Goal: Use online tool/utility: Utilize a website feature to perform a specific function

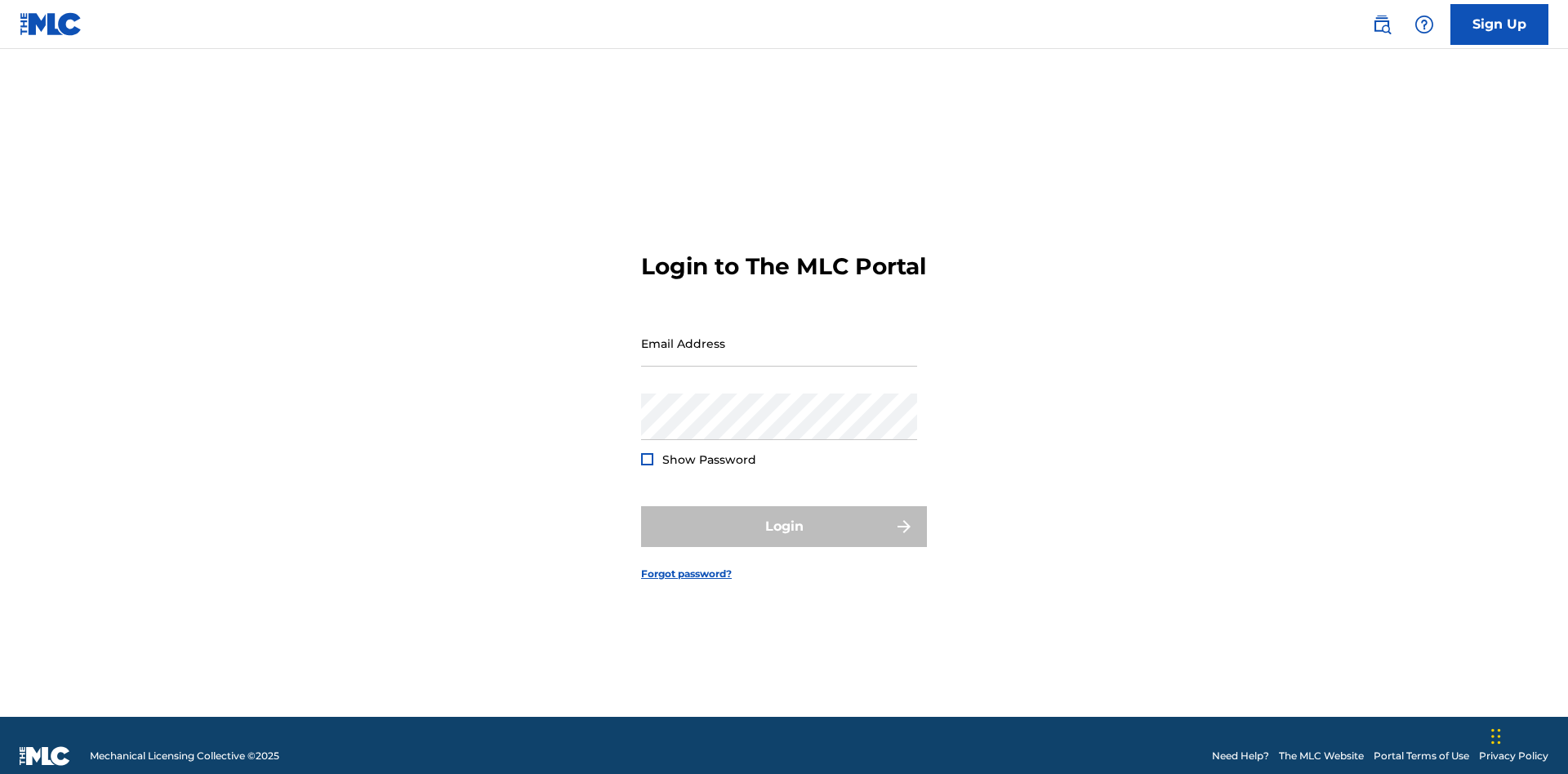
scroll to position [22, 0]
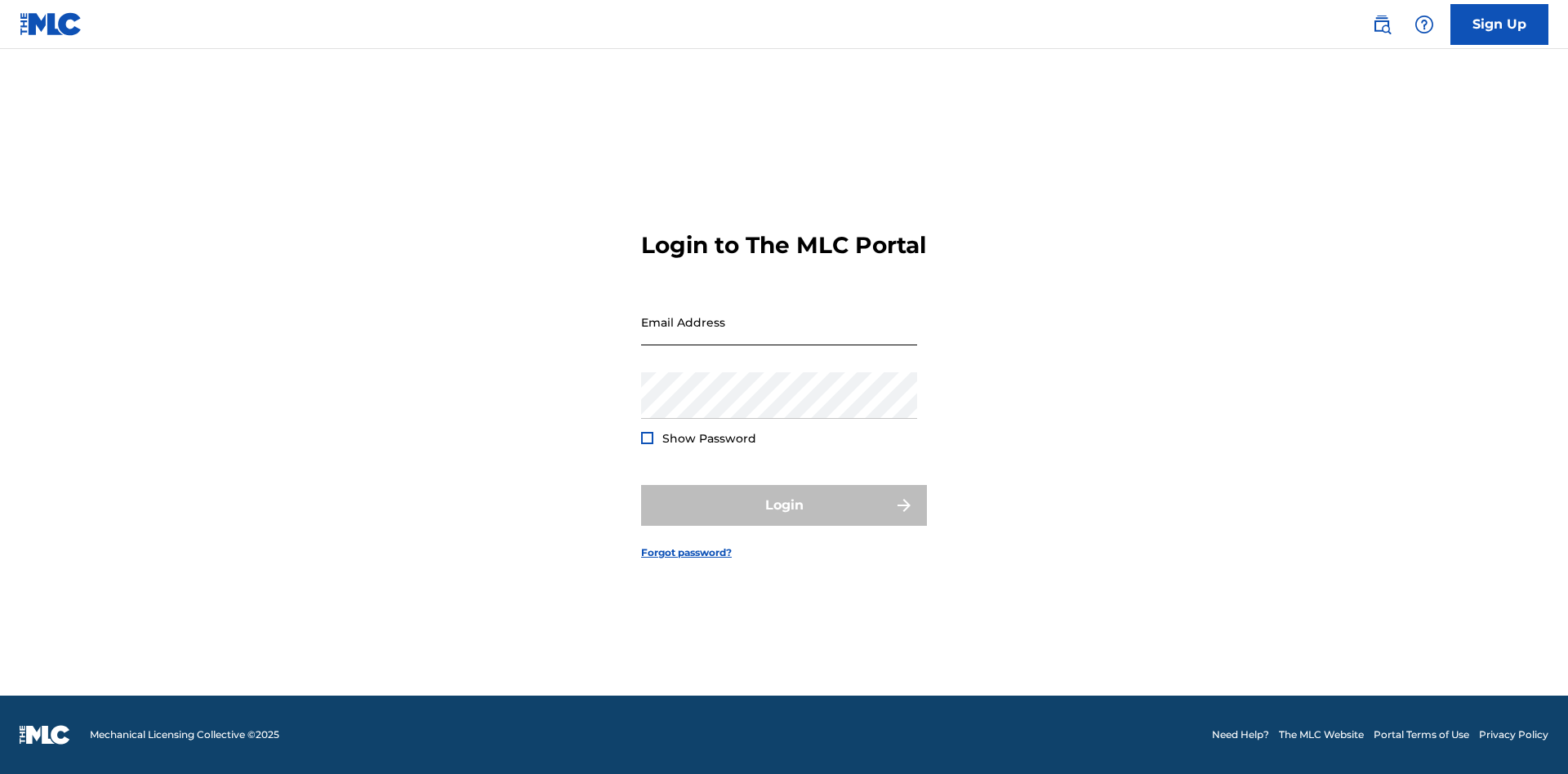
click at [779, 335] on input "Email Address" at bounding box center [778, 322] width 276 height 46
type input "[EMAIL_ADDRESS][DOMAIN_NAME]"
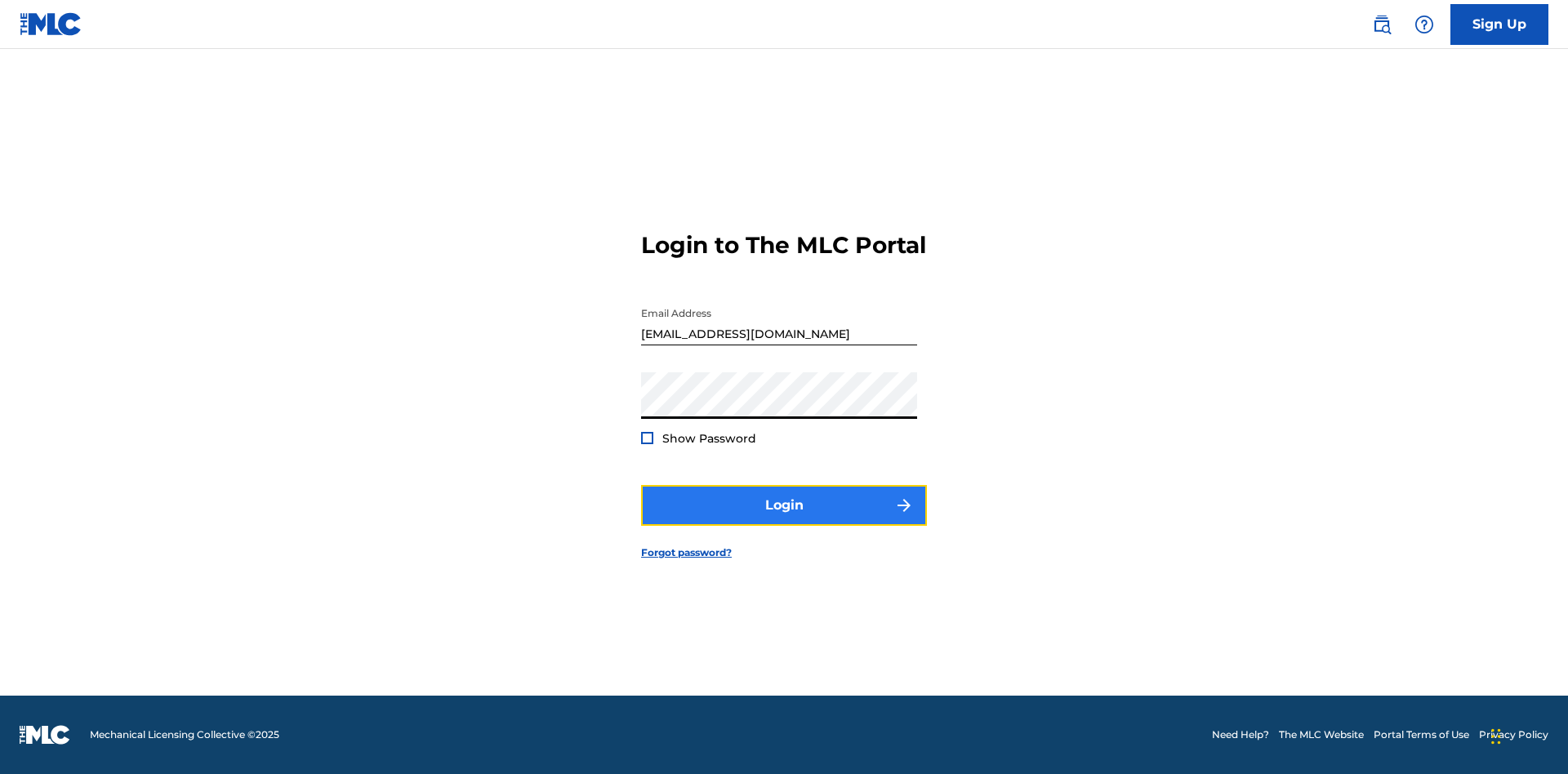
click at [784, 519] on button "Login" at bounding box center [783, 505] width 286 height 41
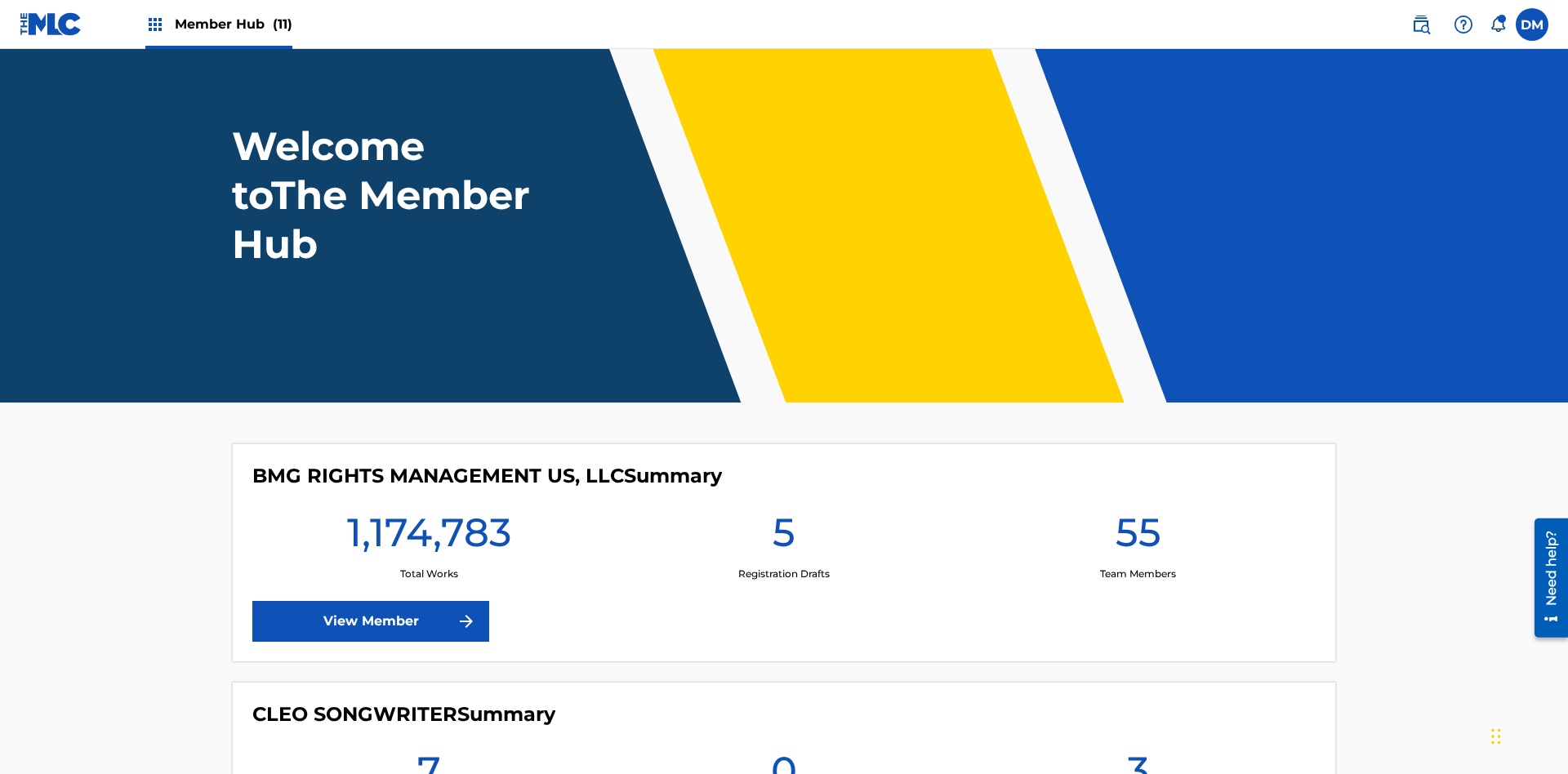
click at [233, 24] on span "Member Hub (11)" at bounding box center [233, 24] width 118 height 19
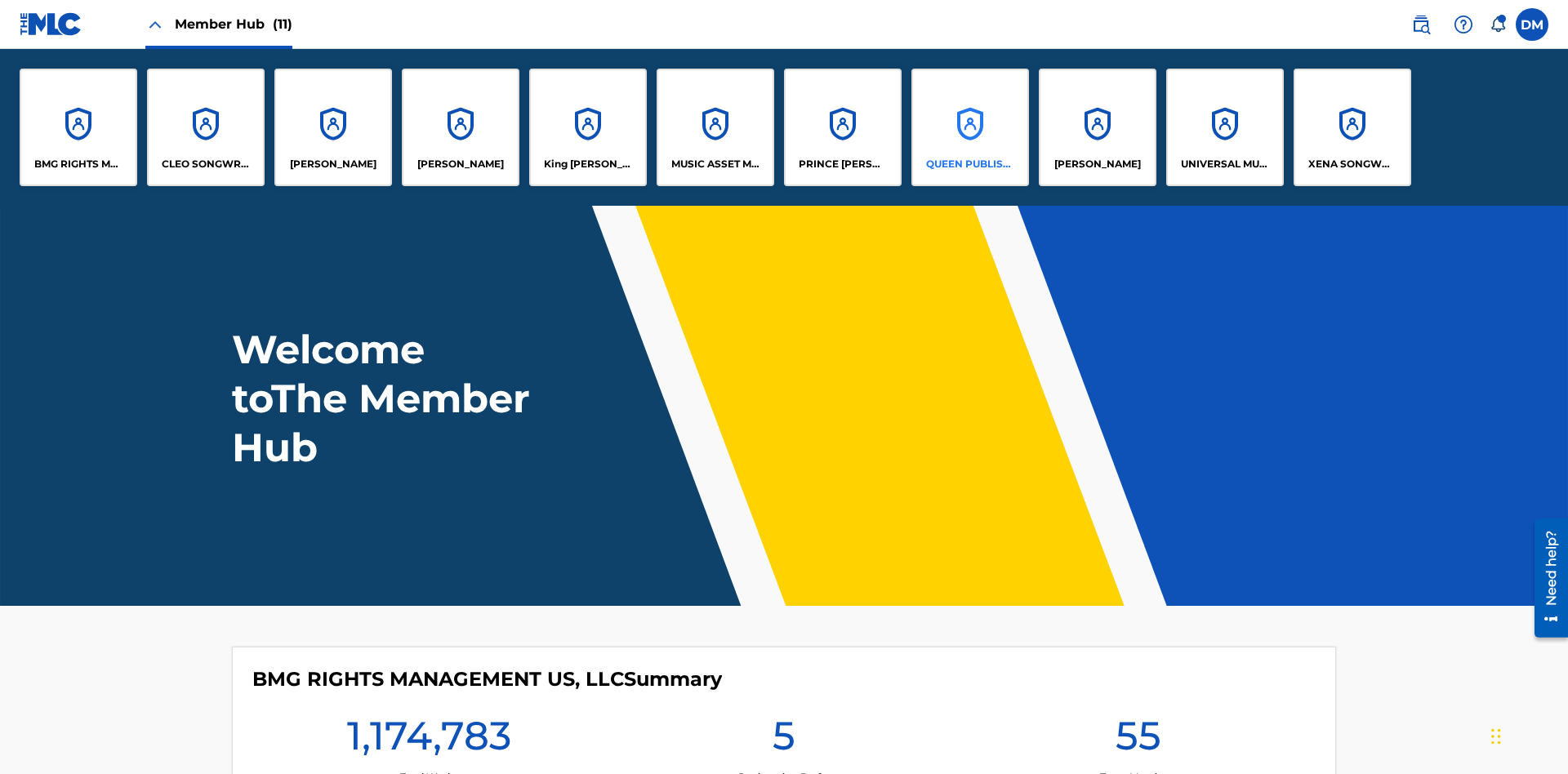
click at [969, 164] on p "QUEEN PUBLISHA" at bounding box center [971, 164] width 89 height 15
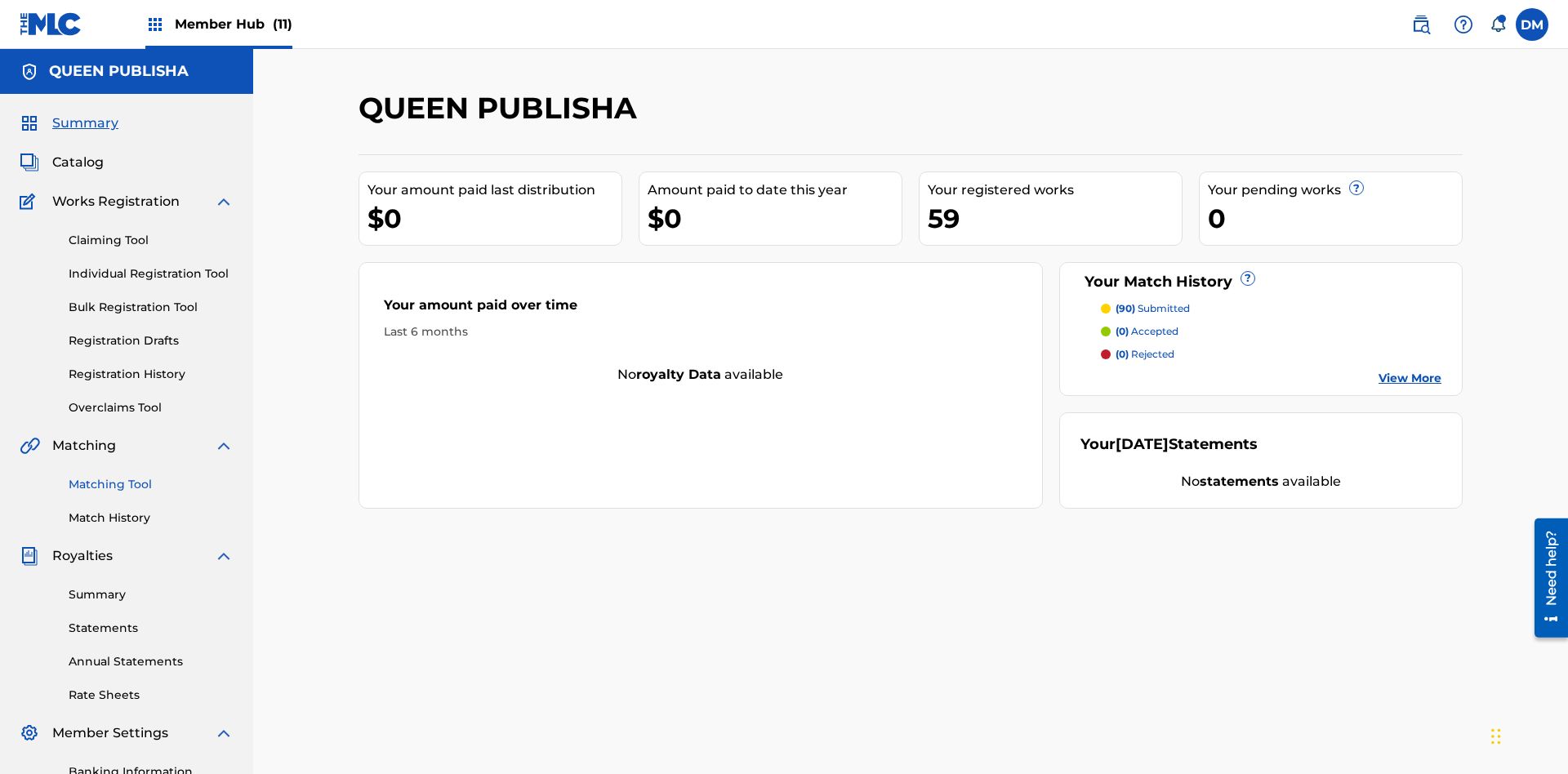
click at [151, 476] on link "Matching Tool" at bounding box center [151, 484] width 165 height 17
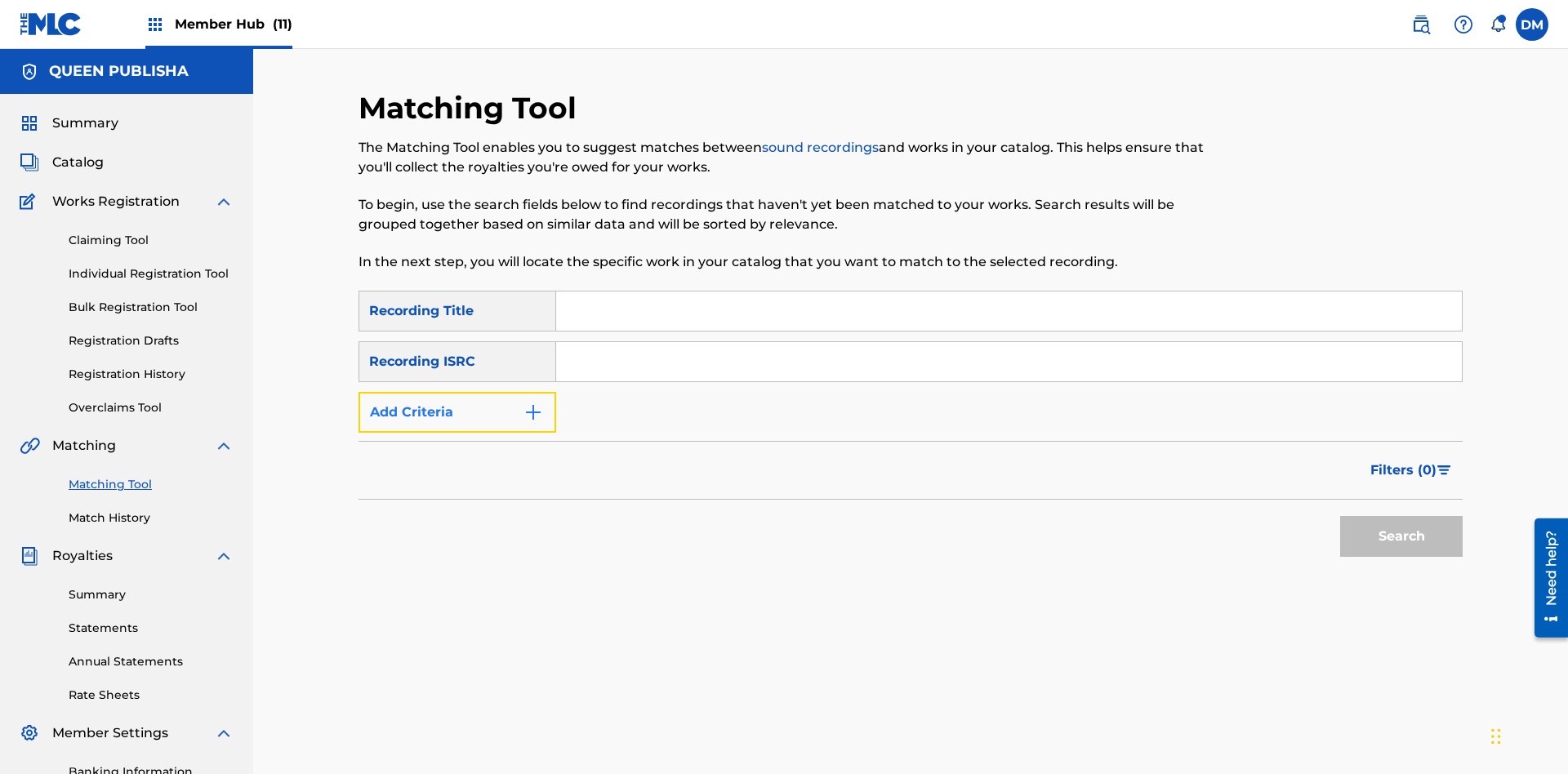
click at [457, 392] on button "Add Criteria" at bounding box center [457, 411] width 198 height 41
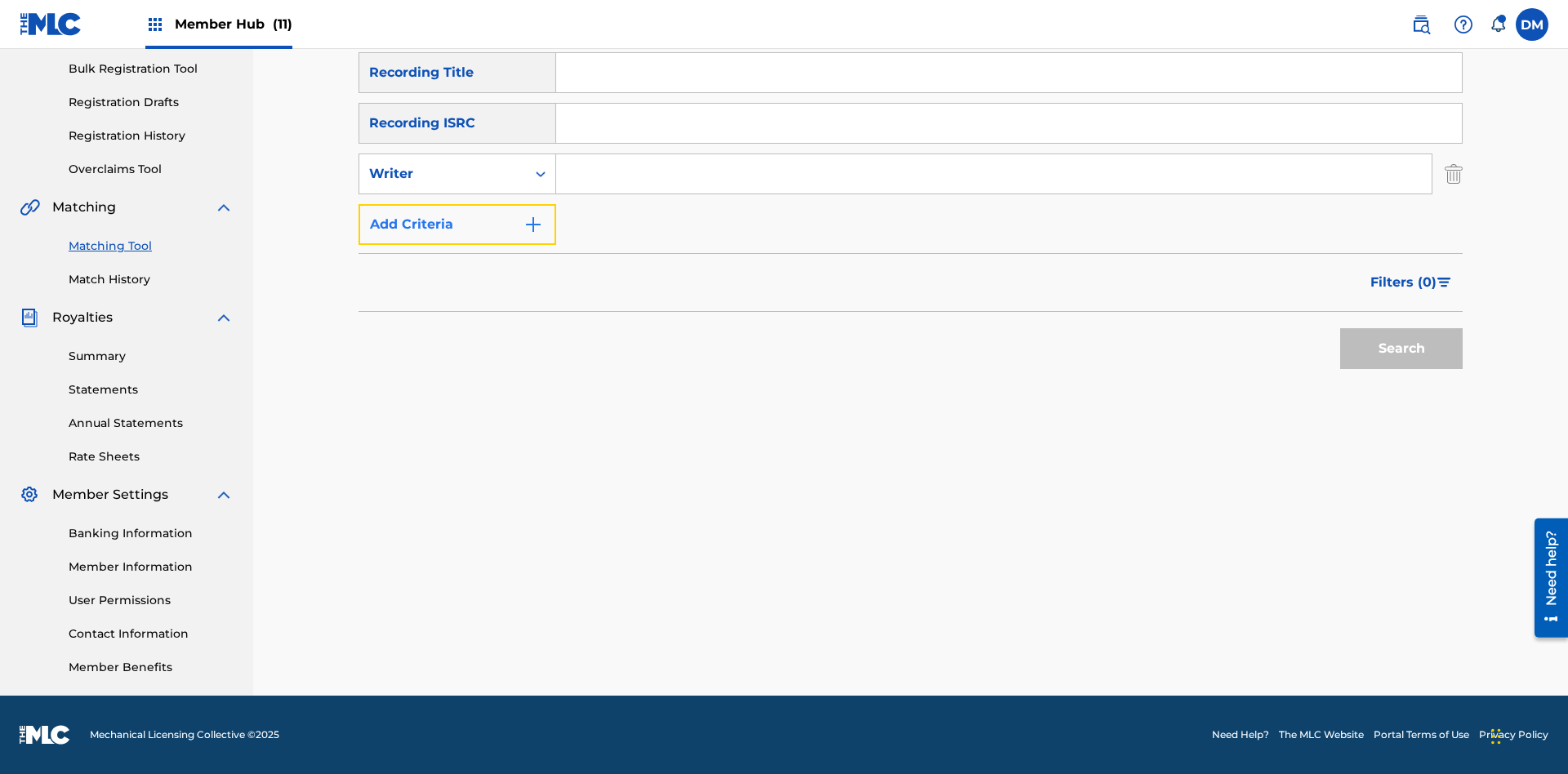
click at [457, 224] on button "Add Criteria" at bounding box center [457, 224] width 198 height 41
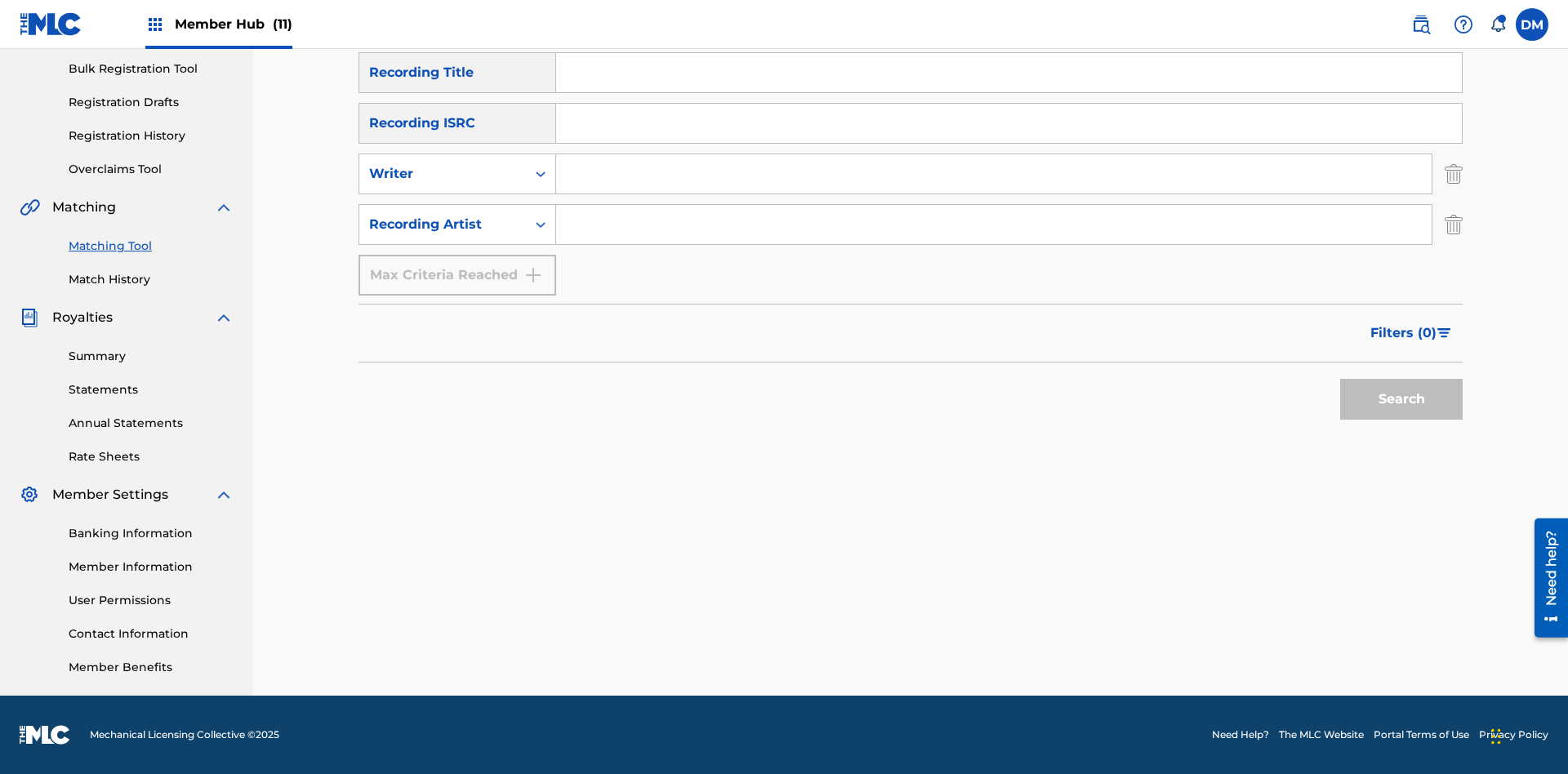
click at [1008, 92] on input "Search Form" at bounding box center [1009, 72] width 906 height 39
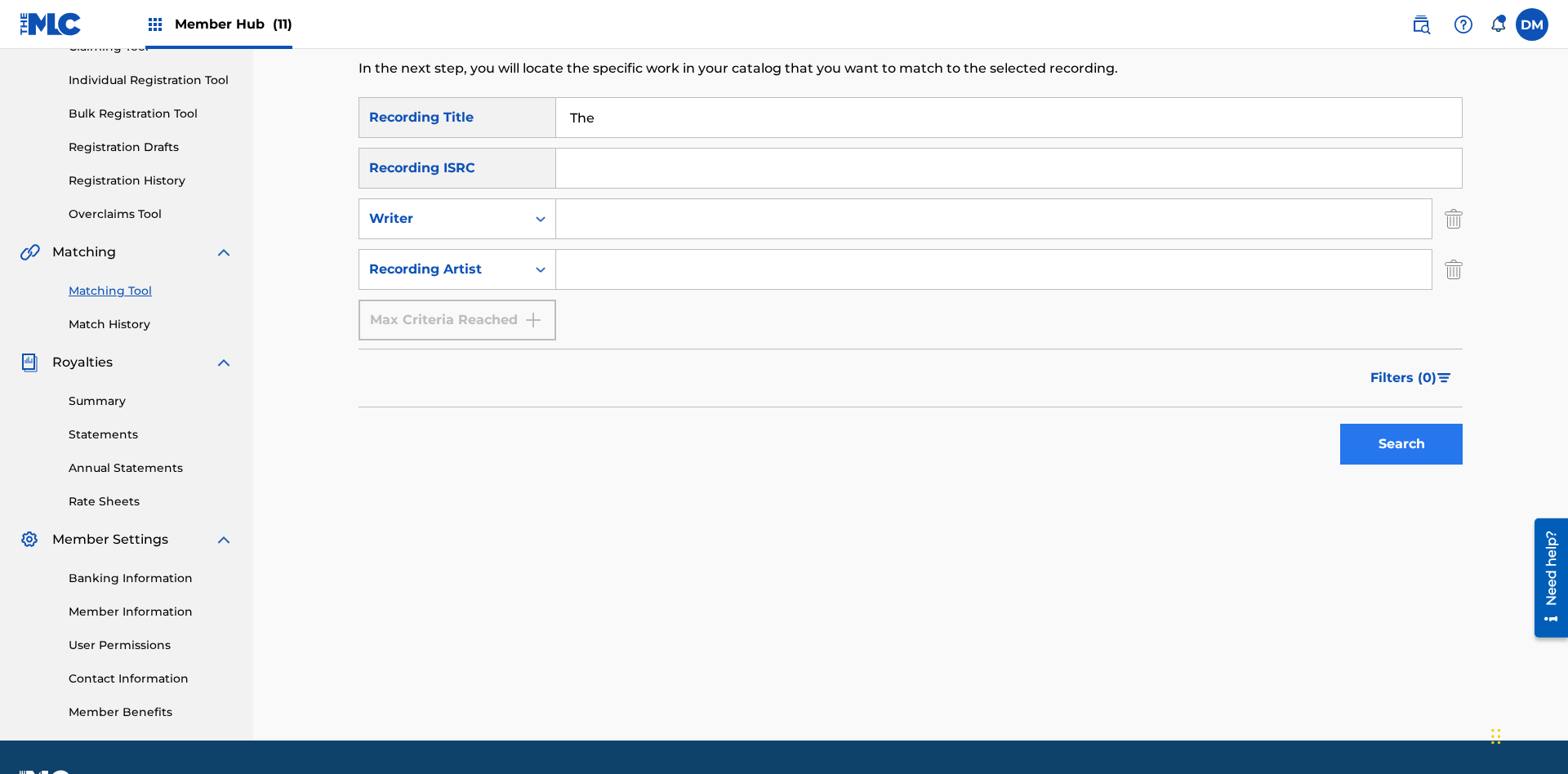
type input "The"
click at [1402, 424] on button "Search" at bounding box center [1402, 444] width 123 height 41
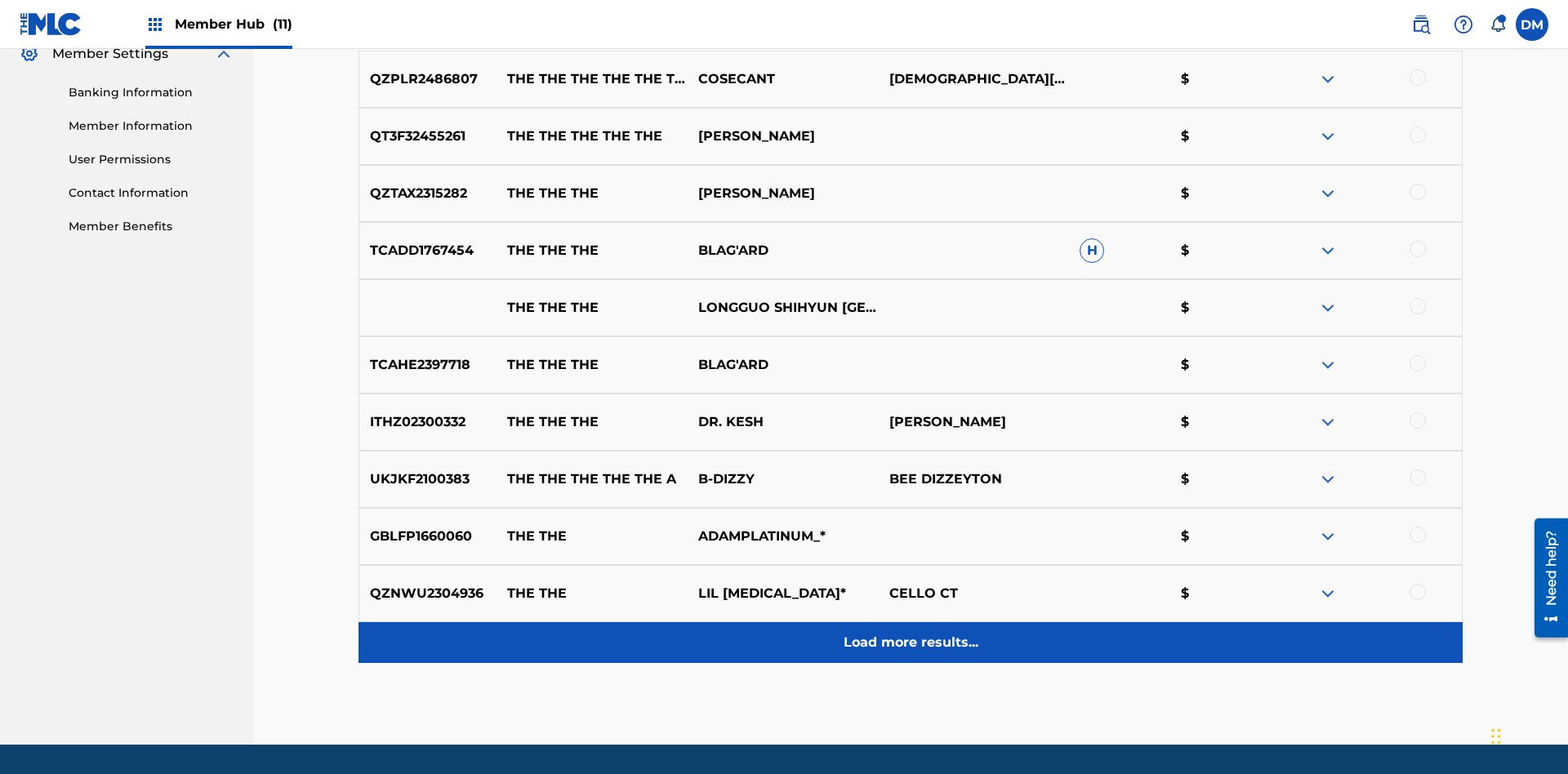
click at [910, 632] on p "Load more results..." at bounding box center [911, 642] width 135 height 20
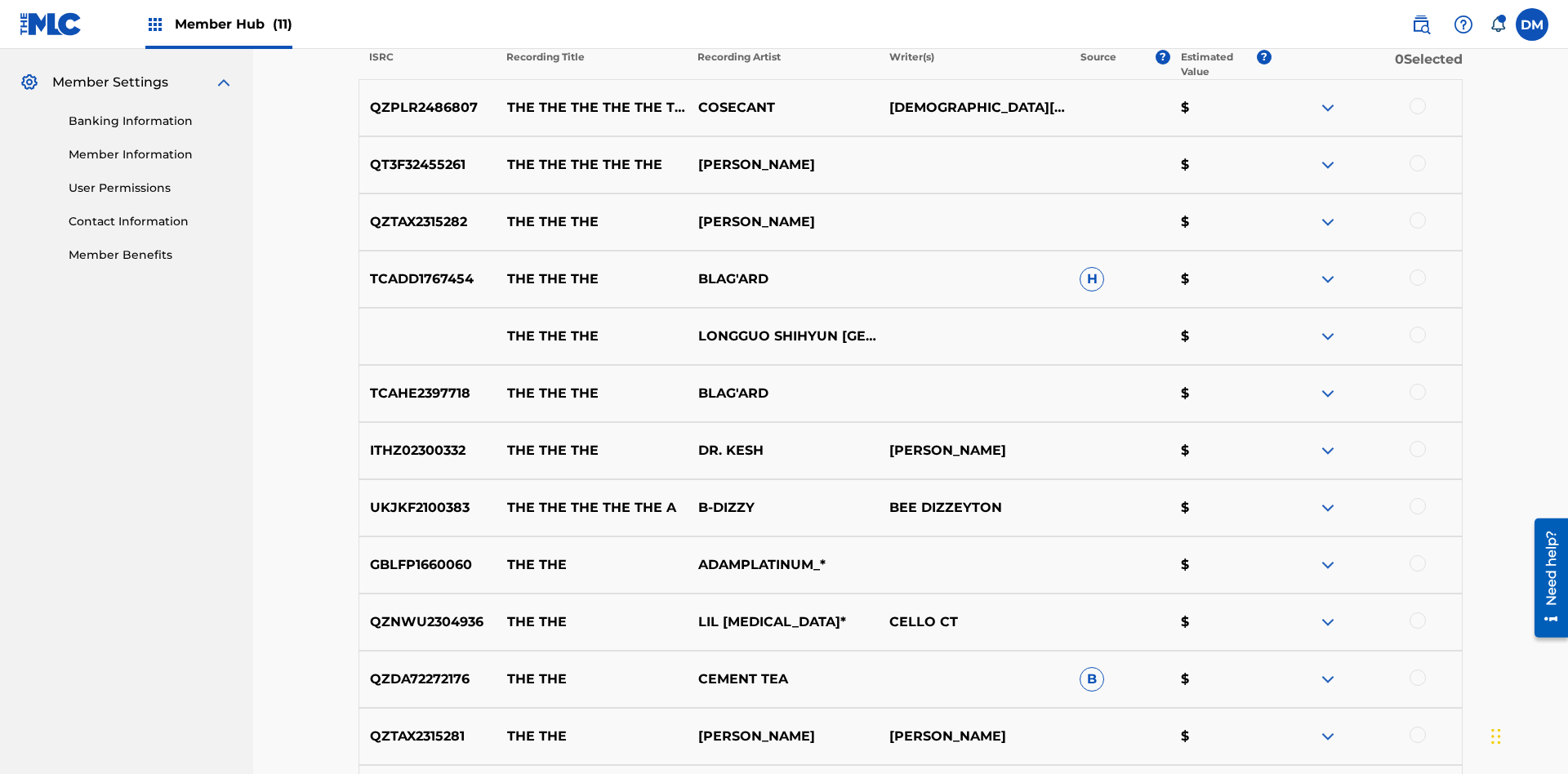
click at [1416, 106] on div at bounding box center [1417, 106] width 17 height 17
click at [1416, 212] on div at bounding box center [1417, 220] width 17 height 17
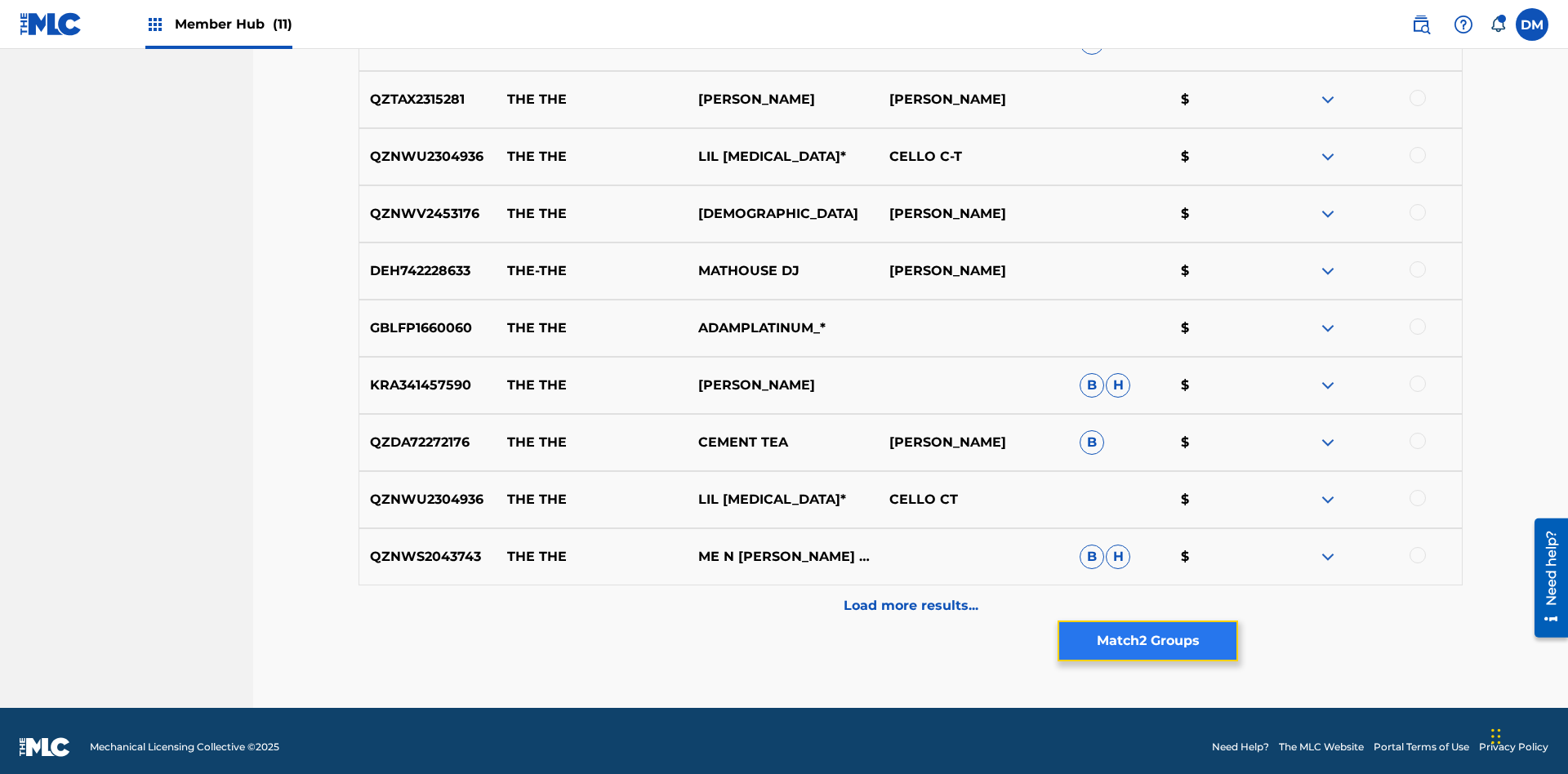
click at [1147, 641] on button "Match 2 Groups" at bounding box center [1147, 641] width 180 height 41
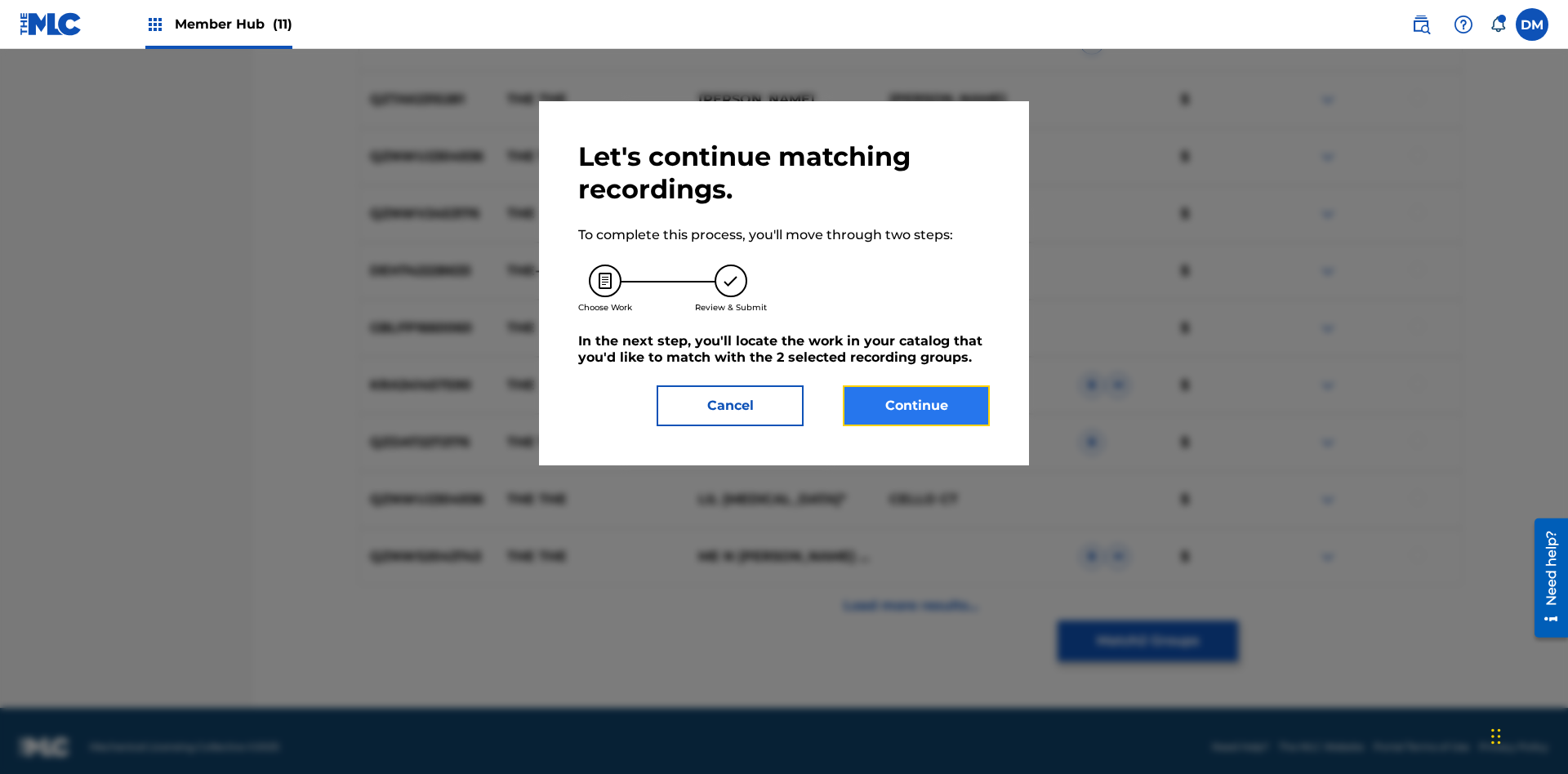
click at [916, 406] on button "Continue" at bounding box center [916, 406] width 147 height 41
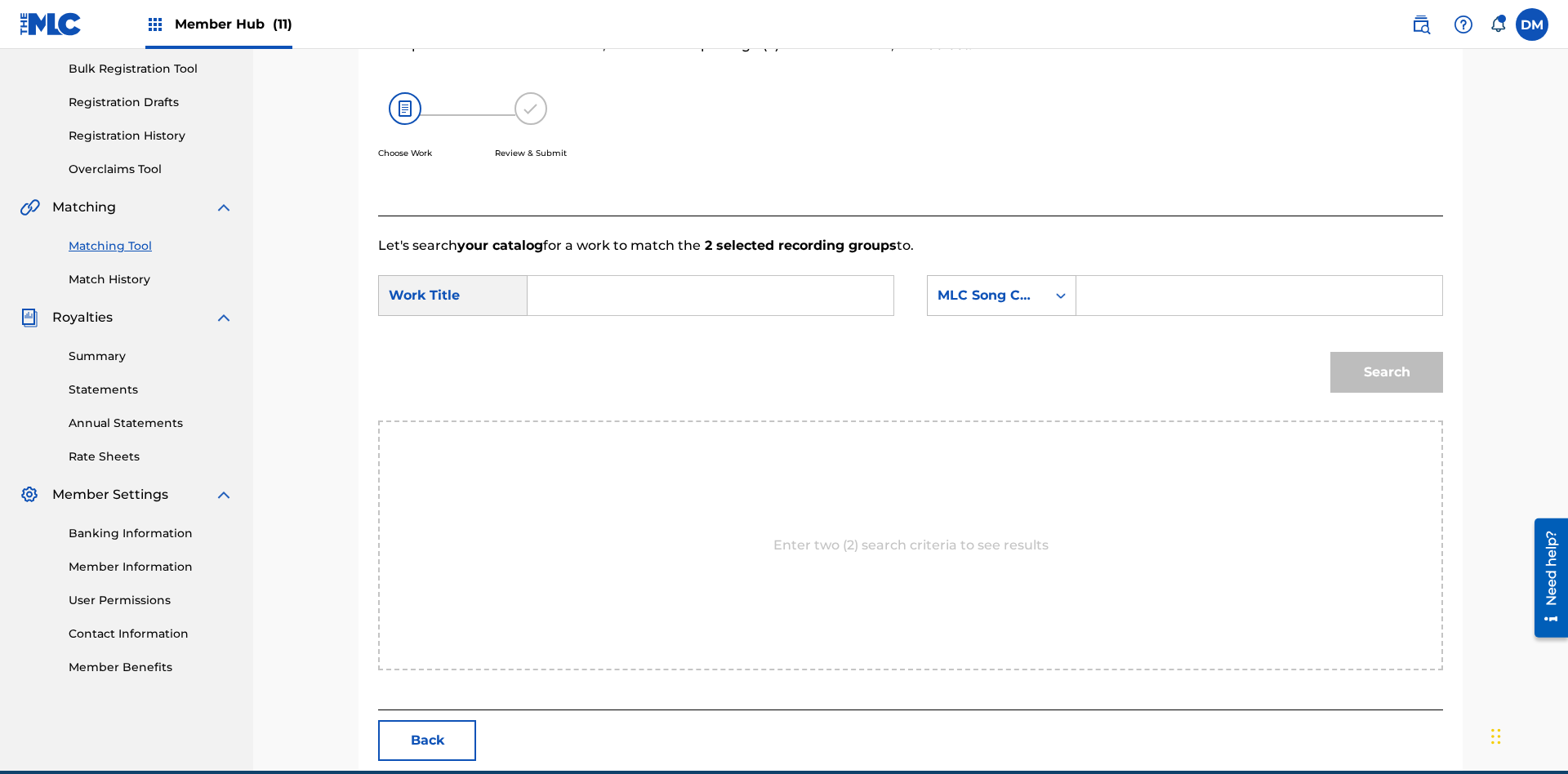
click at [710, 276] on input "Search Form" at bounding box center [710, 295] width 338 height 39
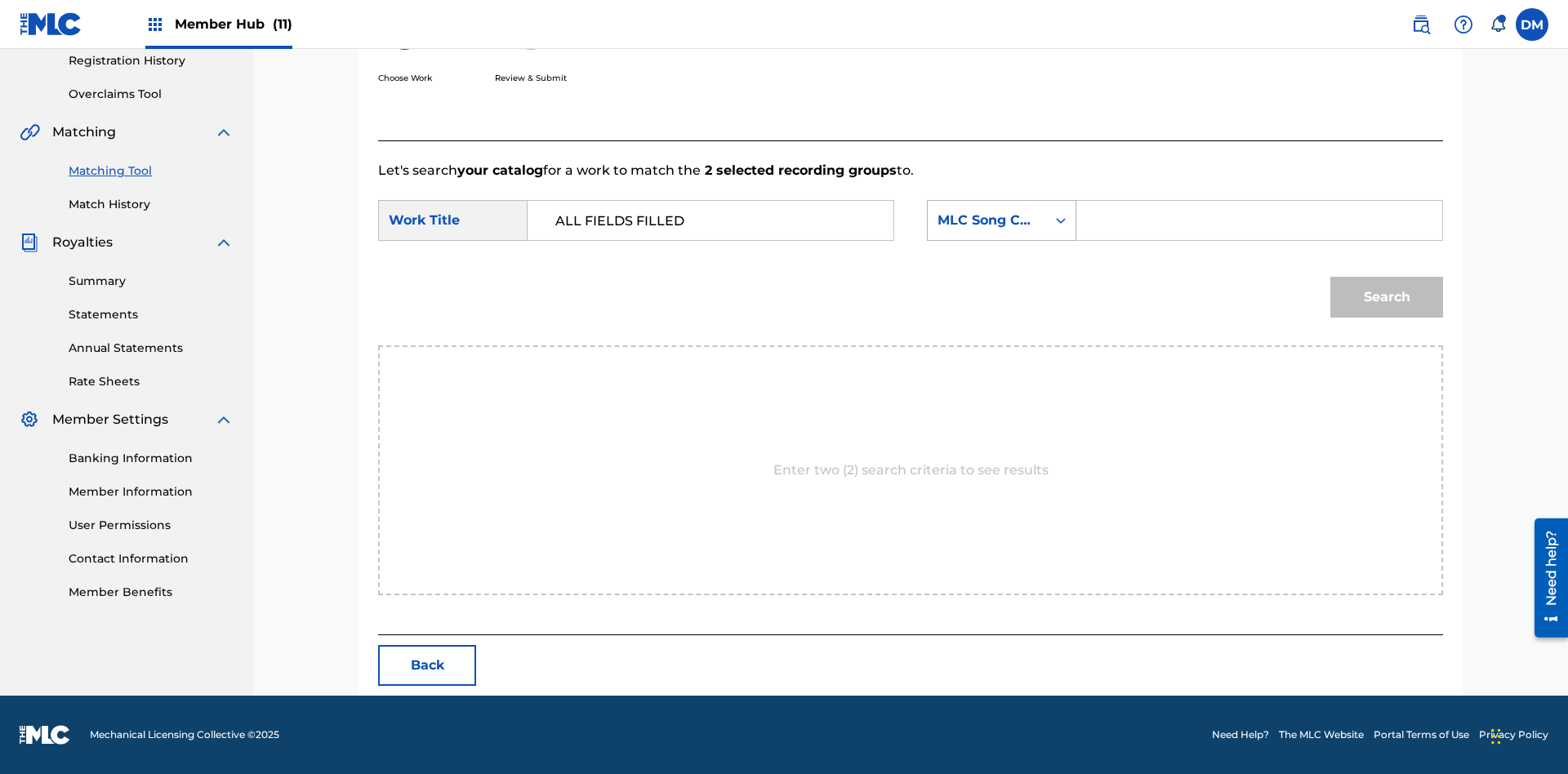
type input "ALL FIELDS FILLED"
click at [1001, 220] on div "MLC Song Code" at bounding box center [986, 220] width 99 height 20
click at [1001, 242] on div "ISWC" at bounding box center [1002, 241] width 148 height 41
click at [1258, 220] on input "Search Form" at bounding box center [1259, 220] width 338 height 39
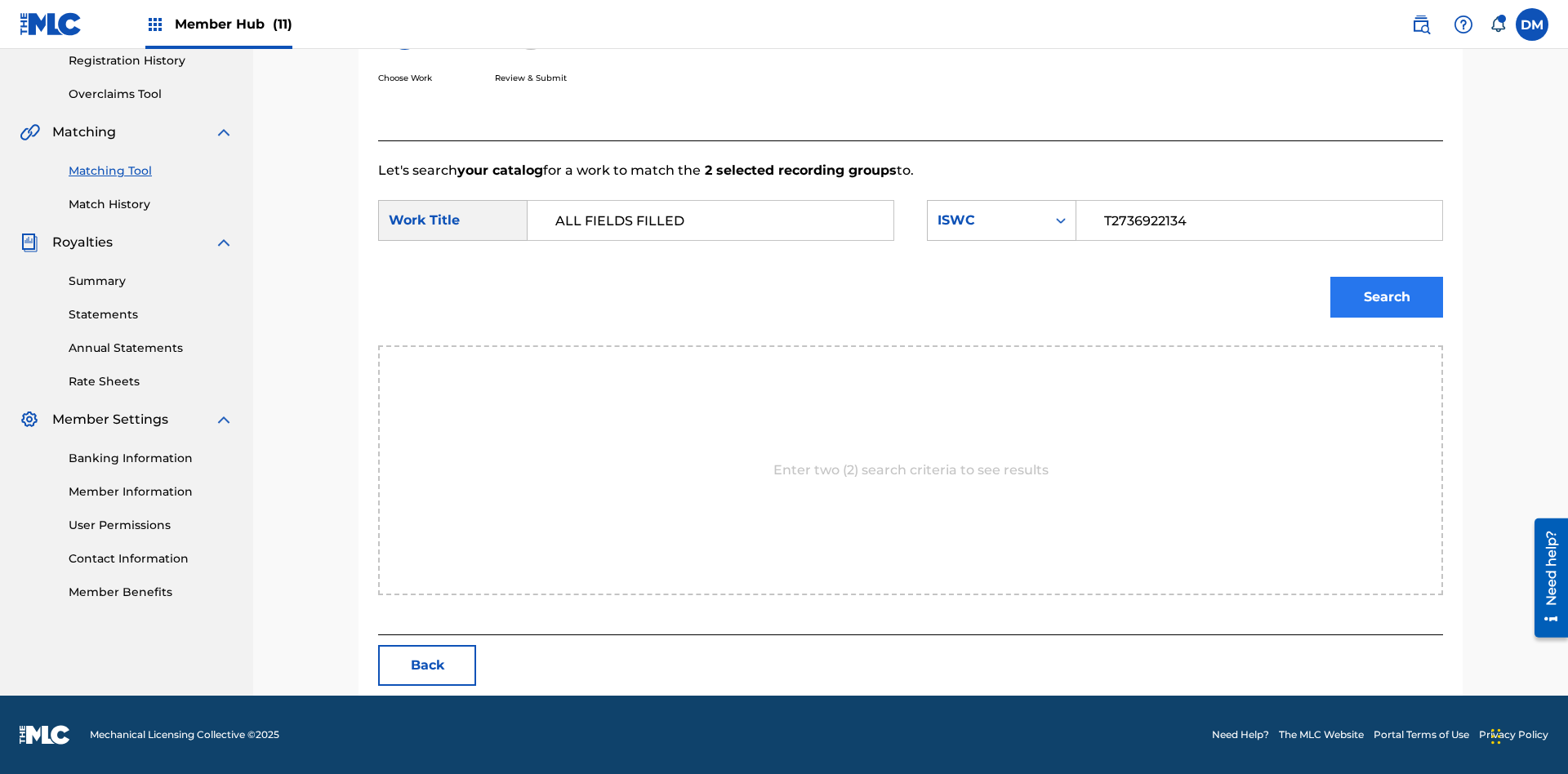
type input "T2736922134"
click at [1387, 297] on button "Search" at bounding box center [1387, 296] width 113 height 41
